Goal: Navigation & Orientation: Find specific page/section

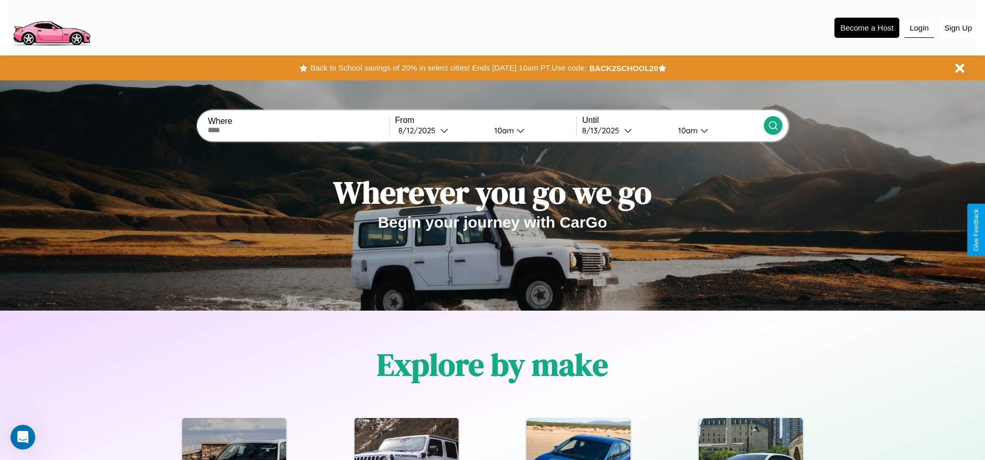
click at [919, 28] on button "Login" at bounding box center [919, 28] width 30 height 20
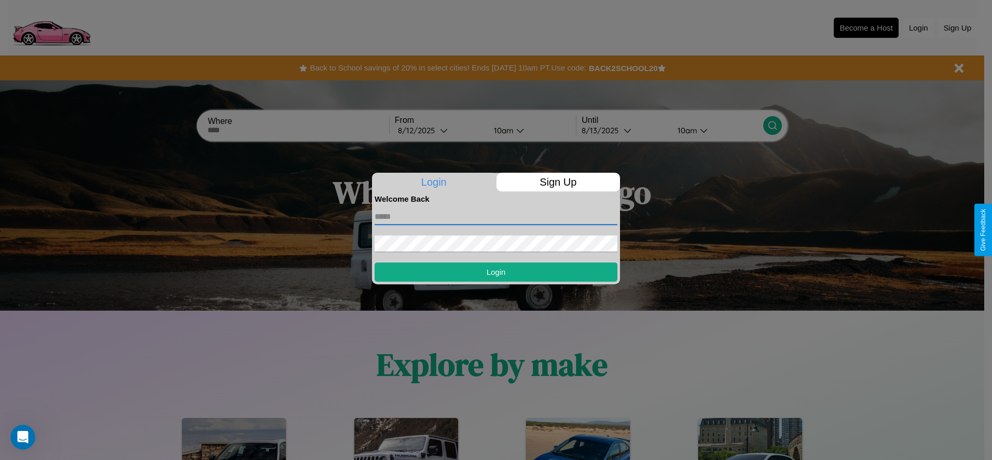
click at [496, 216] on input "text" at bounding box center [496, 217] width 243 height 17
type input "**********"
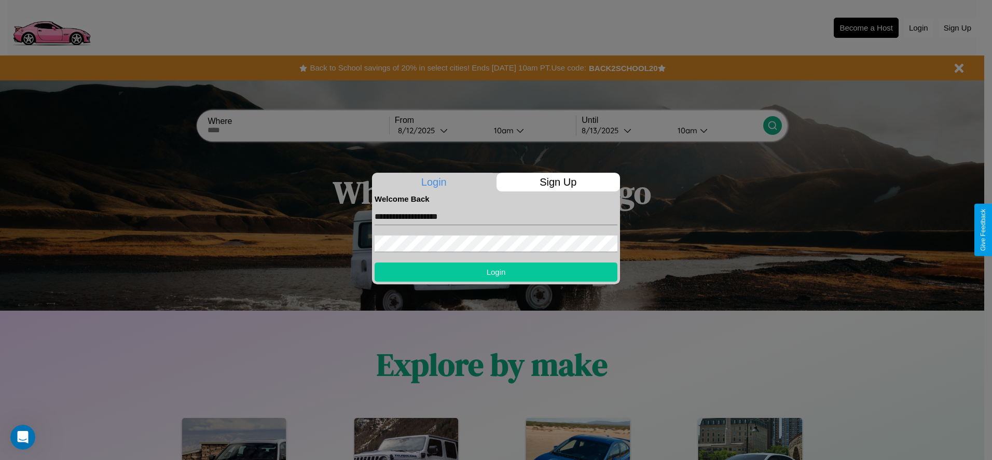
click at [496, 272] on button "Login" at bounding box center [496, 272] width 243 height 19
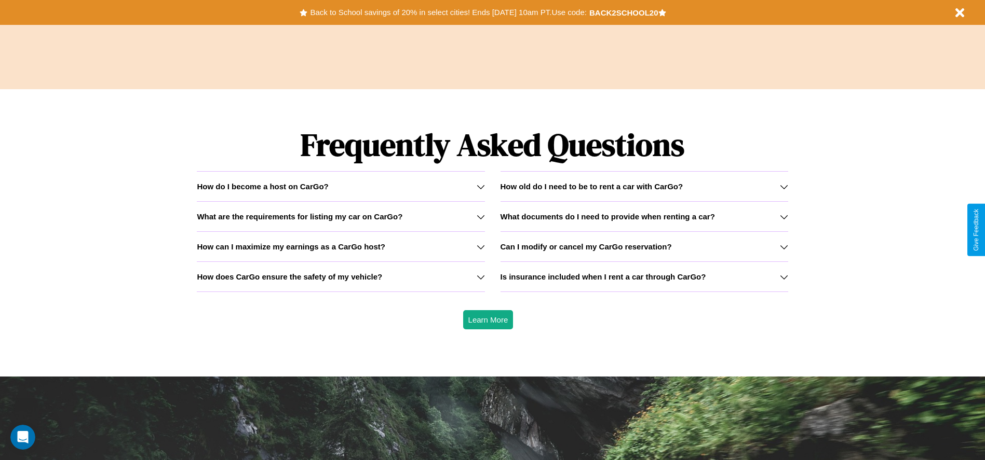
scroll to position [1489, 0]
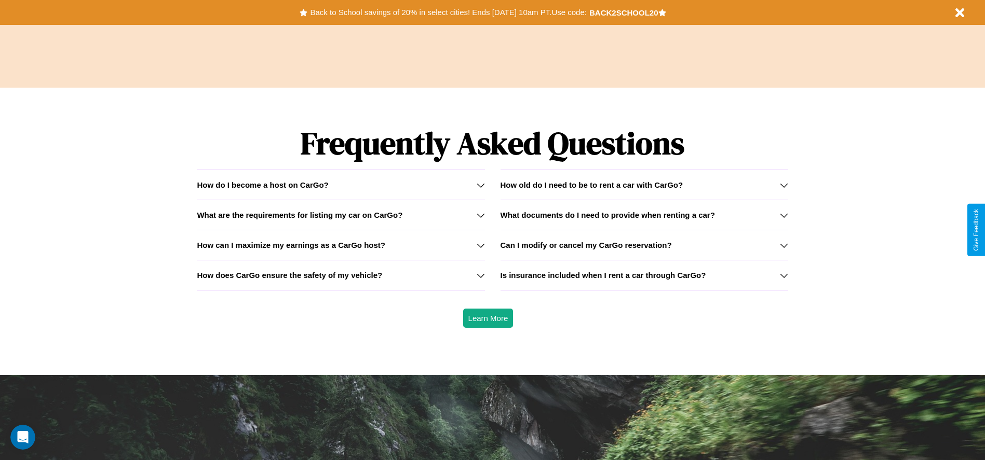
click at [480, 275] on icon at bounding box center [480, 275] width 8 height 8
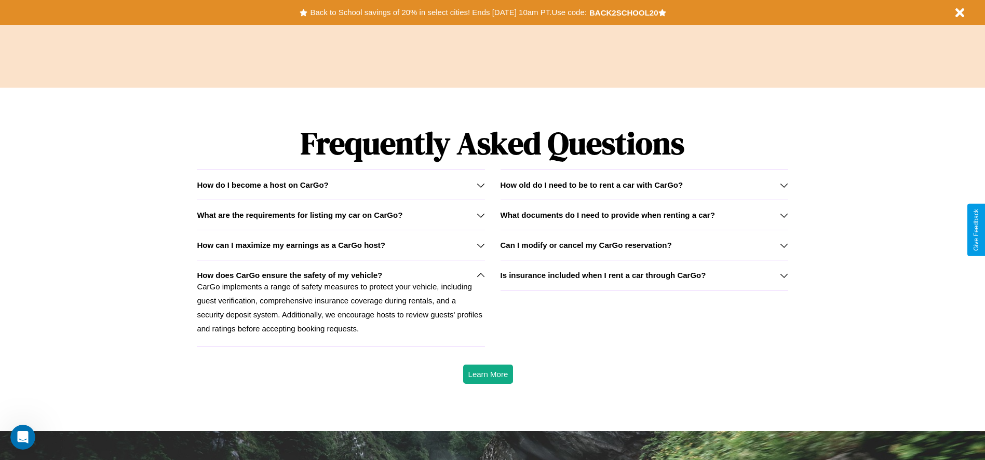
click at [644, 275] on h3 "Is insurance included when I rent a car through CarGo?" at bounding box center [603, 275] width 206 height 9
click at [783, 275] on icon at bounding box center [784, 275] width 8 height 8
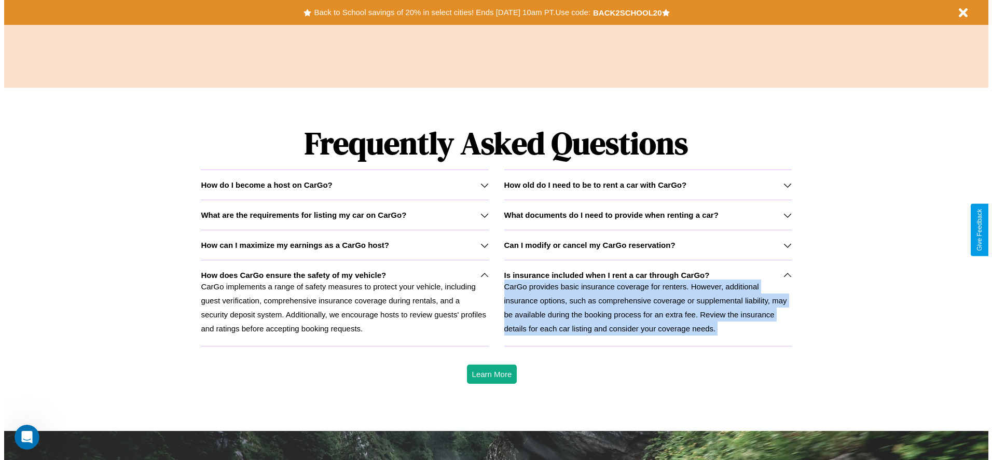
scroll to position [0, 0]
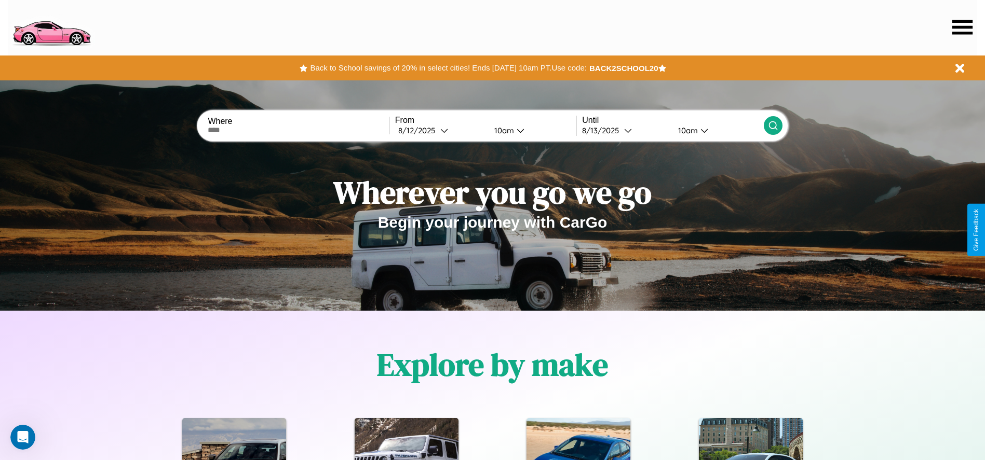
click at [962, 27] on icon at bounding box center [962, 27] width 20 height 15
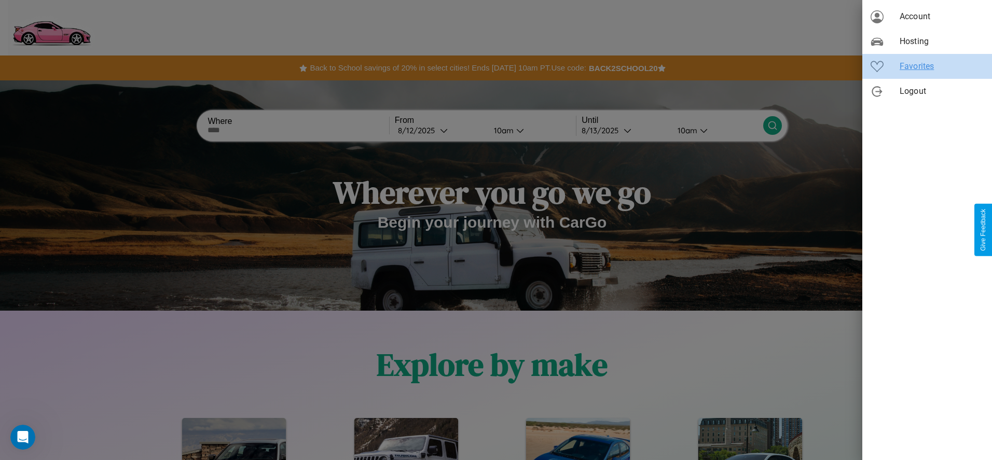
click at [927, 66] on span "Favorites" at bounding box center [942, 66] width 84 height 12
